Goal: Find contact information: Find contact information

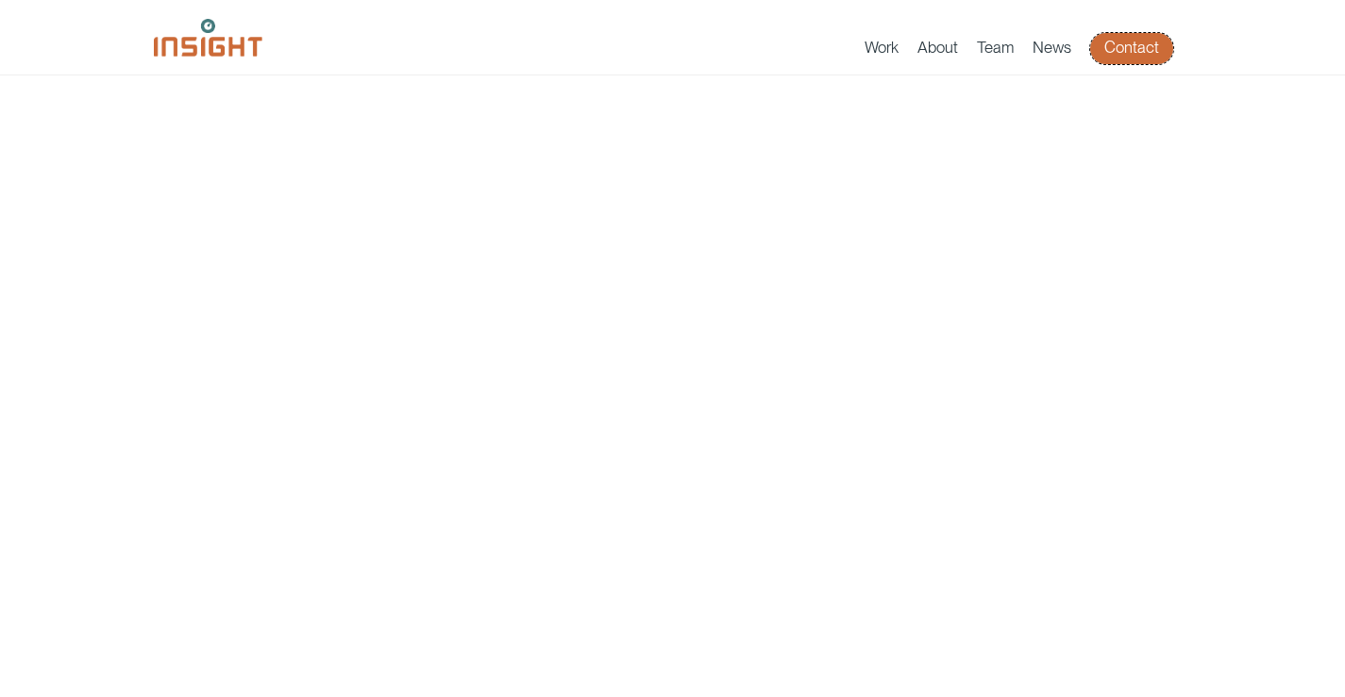
click at [1154, 39] on link "Contact" at bounding box center [1131, 48] width 83 height 31
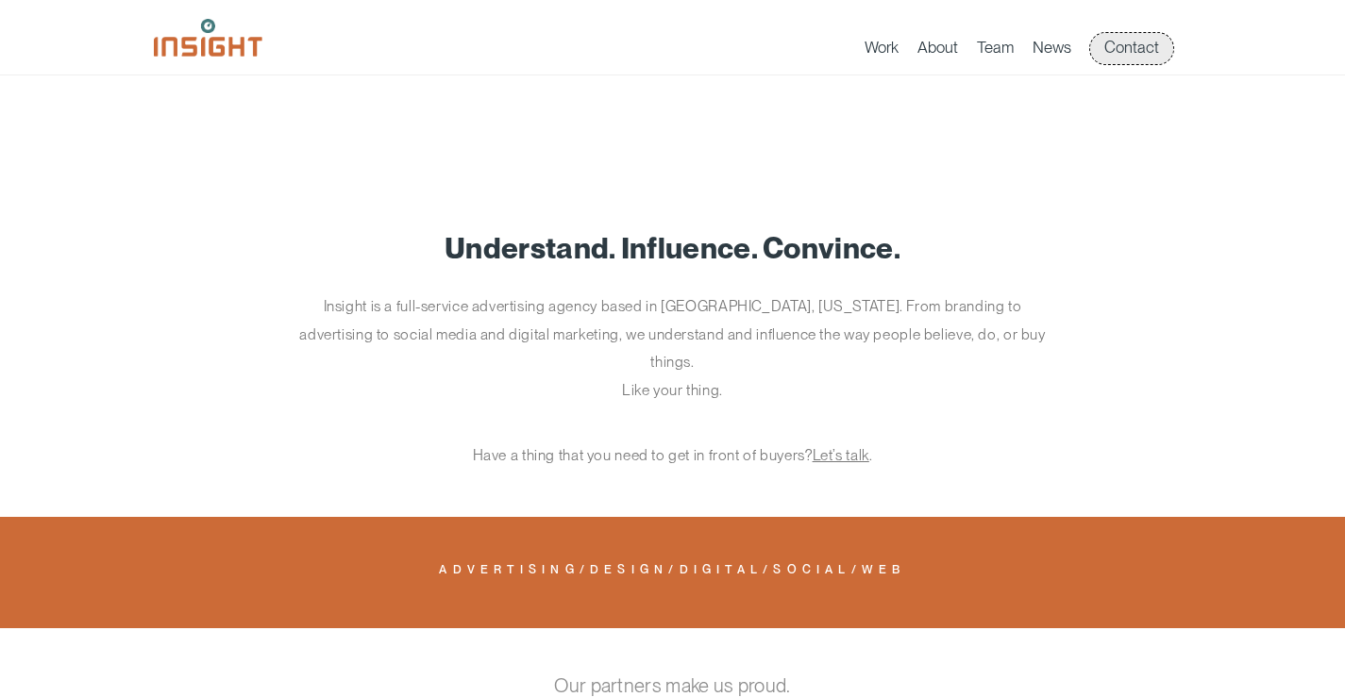
scroll to position [1216, 0]
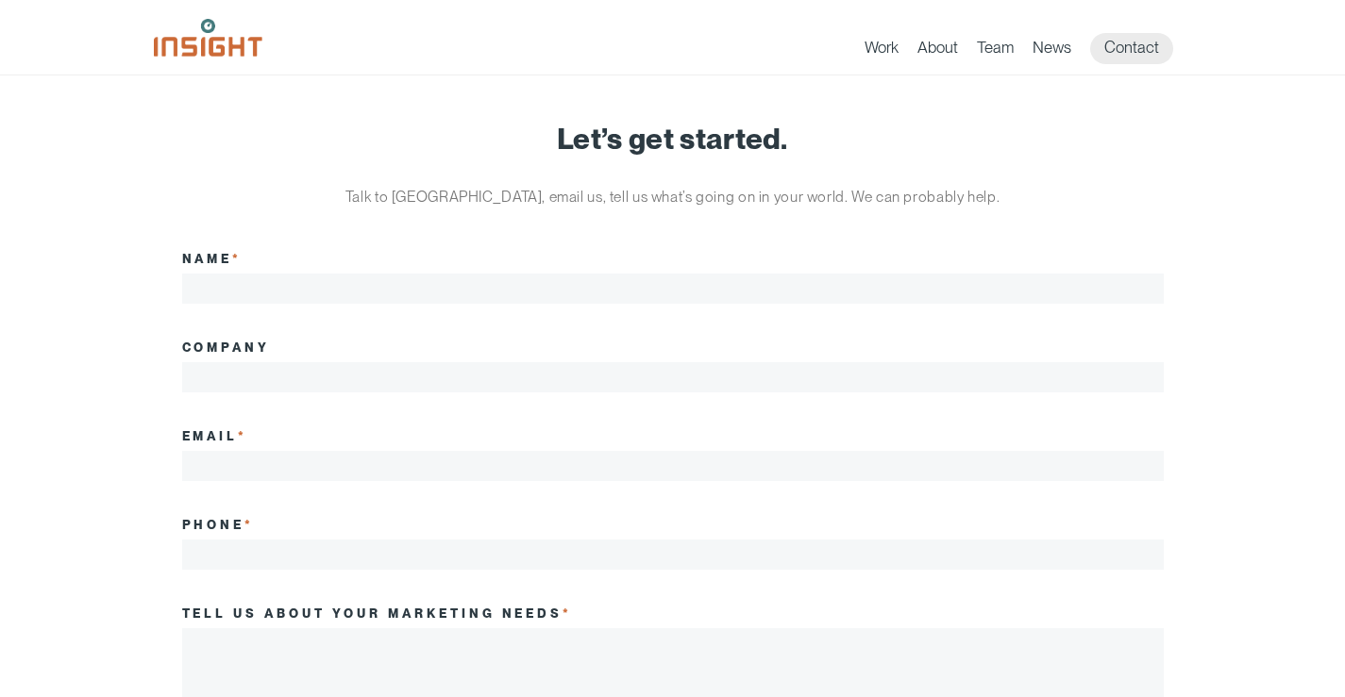
drag, startPoint x: 0, startPoint y: 0, endPoint x: 138, endPoint y: 161, distance: 212.2
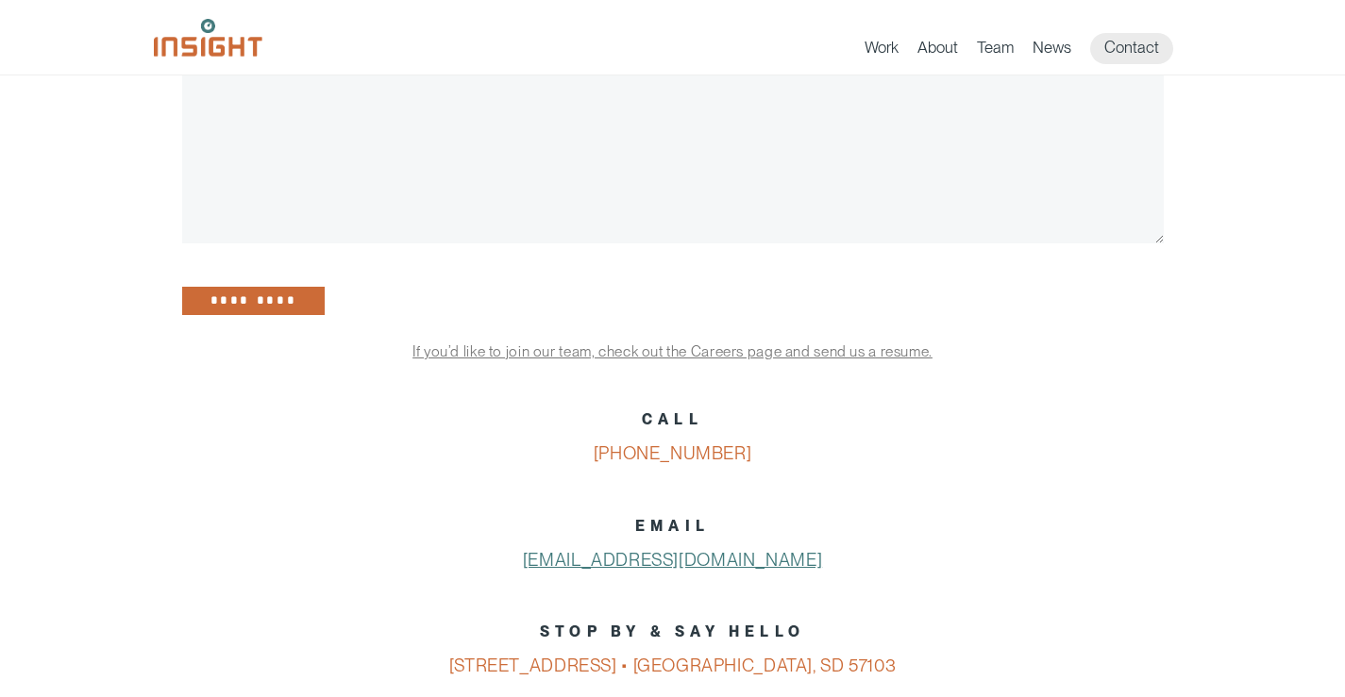
scroll to position [1038, 0]
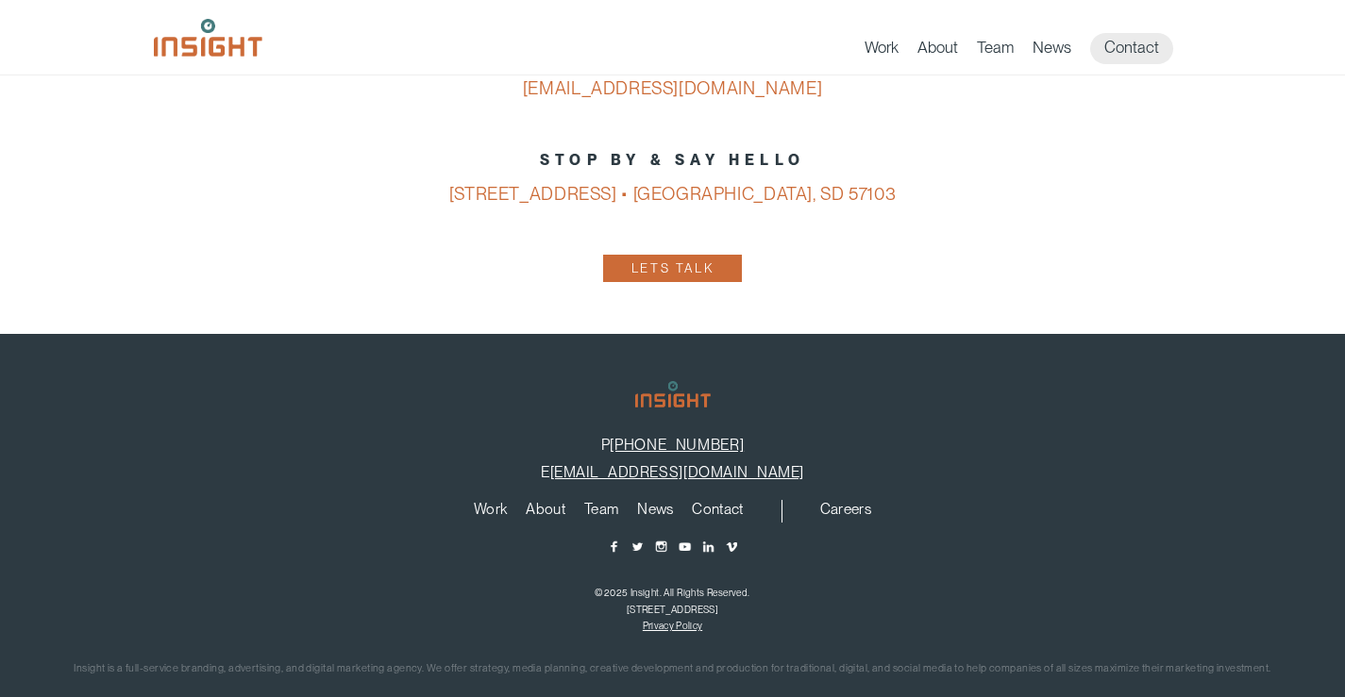
drag, startPoint x: 851, startPoint y: 93, endPoint x: 518, endPoint y: 85, distance: 333.2
click at [518, 85] on p "EMAIL [EMAIL_ADDRESS][DOMAIN_NAME]" at bounding box center [672, 72] width 981 height 69
copy link "[EMAIL_ADDRESS][DOMAIN_NAME]"
